Goal: Task Accomplishment & Management: Complete application form

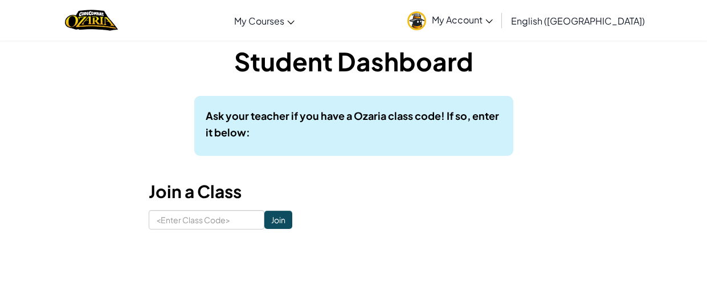
scroll to position [11, 0]
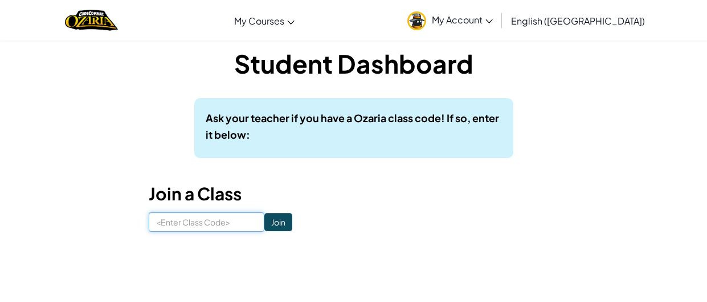
click at [217, 215] on input at bounding box center [207, 221] width 116 height 19
type input "DustHandGreen"
click at [283, 219] on input "Join" at bounding box center [278, 222] width 28 height 18
